Goal: Transaction & Acquisition: Purchase product/service

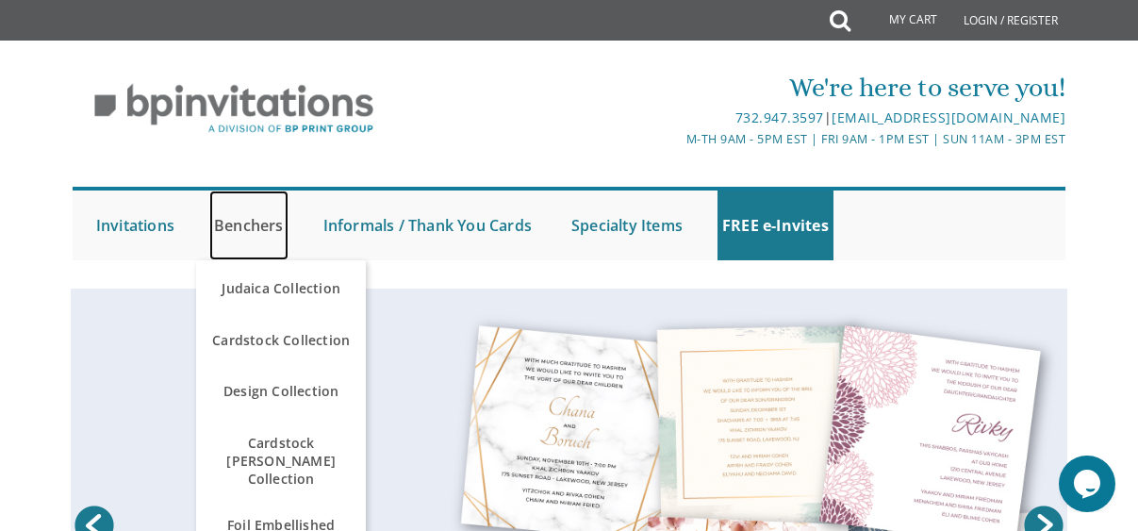
click at [276, 237] on link "Benchers" at bounding box center [248, 225] width 79 height 70
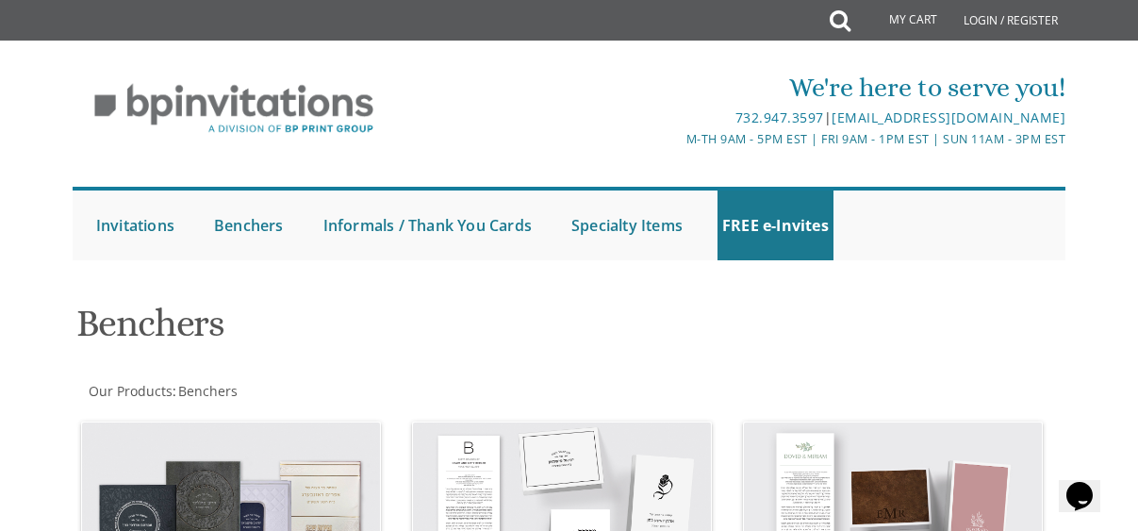
scroll to position [285, 0]
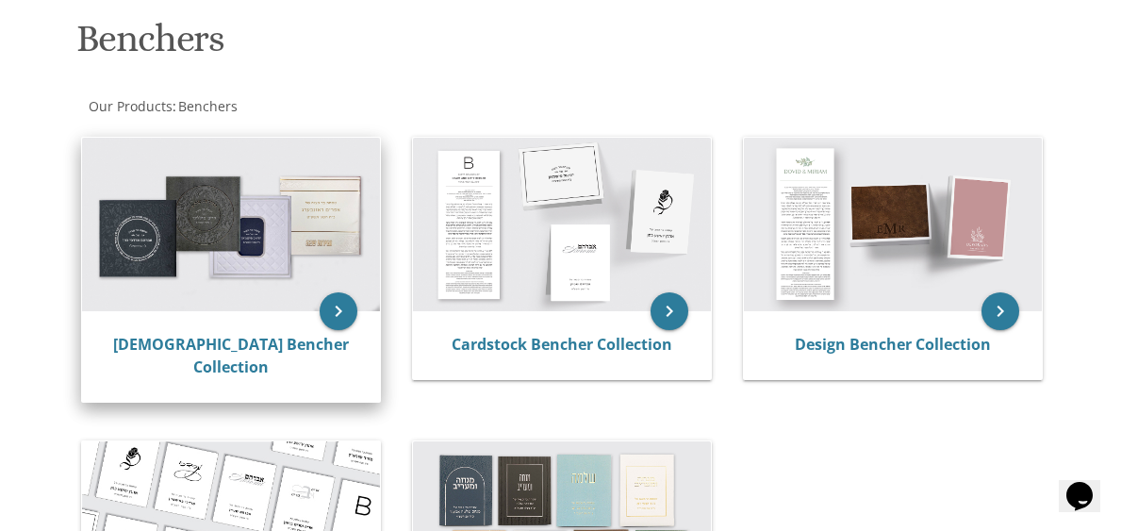
click at [284, 244] on img at bounding box center [231, 225] width 298 height 174
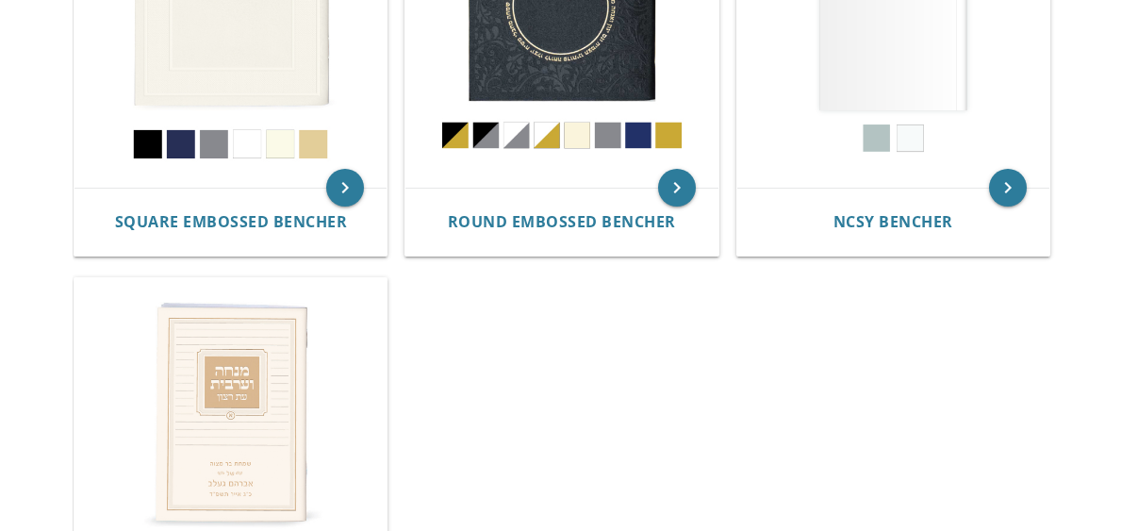
scroll to position [865, 0]
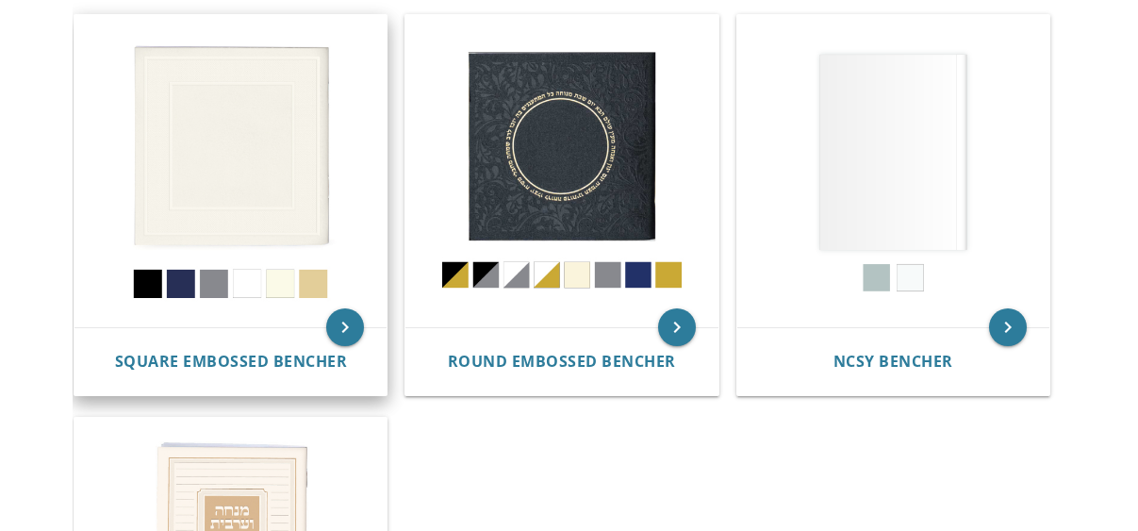
click at [292, 183] on img at bounding box center [230, 171] width 312 height 312
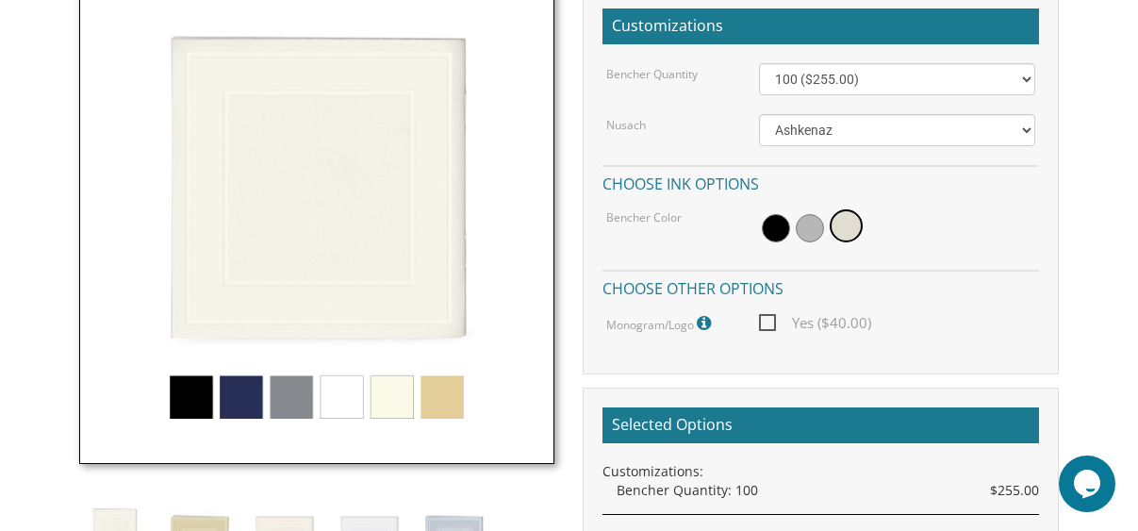
scroll to position [578, 0]
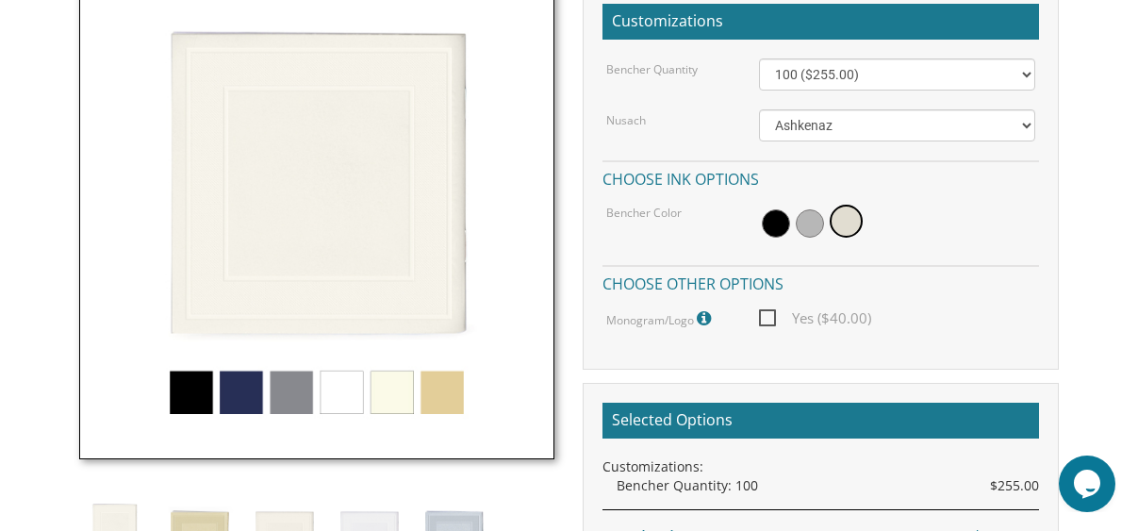
click at [771, 313] on span "Yes ($40.00)" at bounding box center [815, 318] width 112 height 24
click at [771, 313] on input "Yes ($40.00)" at bounding box center [765, 316] width 12 height 12
checkbox input "true"
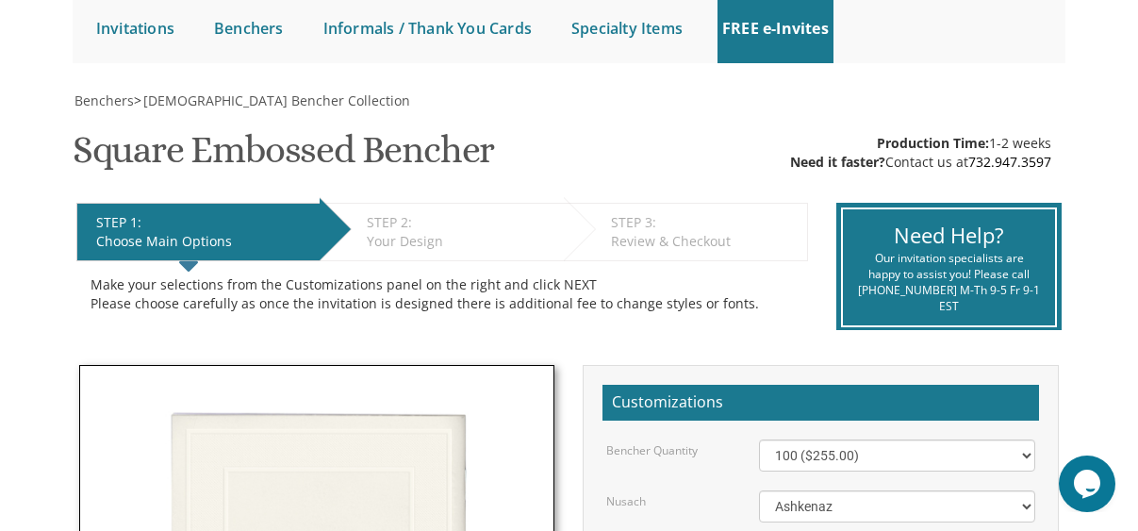
scroll to position [206, 0]
